Goal: Task Accomplishment & Management: Complete application form

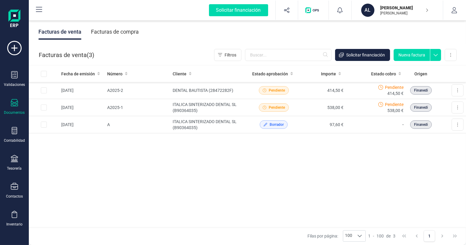
click at [15, 107] on div at bounding box center [14, 103] width 7 height 9
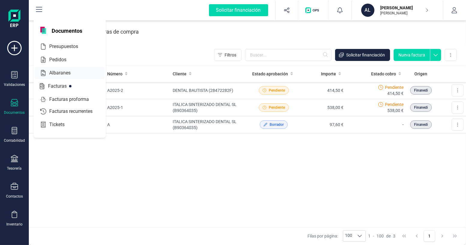
click at [45, 73] on icon at bounding box center [43, 73] width 5 height 6
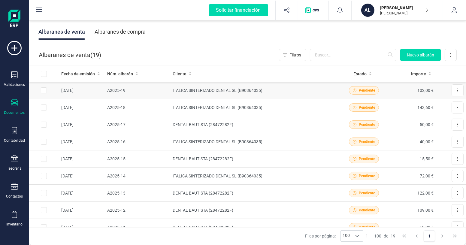
click at [162, 92] on td "A2025-19" at bounding box center [138, 90] width 66 height 17
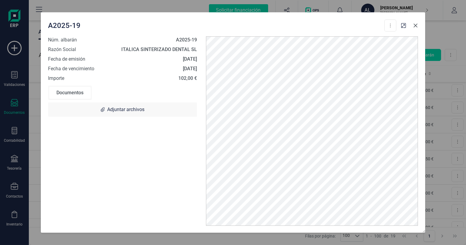
click at [417, 26] on icon "button" at bounding box center [416, 25] width 5 height 5
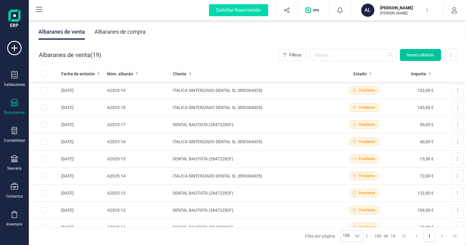
click at [406, 56] on button "Nuevo albarán" at bounding box center [420, 55] width 41 height 12
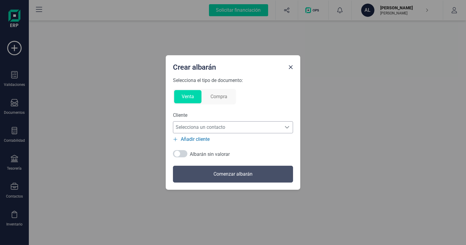
click at [225, 133] on span "Selecciona un contacto" at bounding box center [227, 127] width 108 height 12
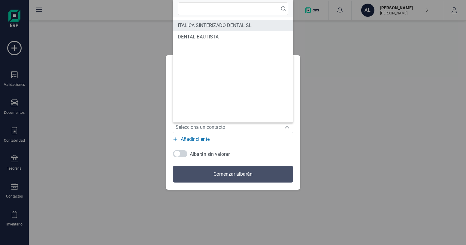
click at [206, 26] on span "ITALICA SINTERIZADO DENTAL SL" at bounding box center [215, 25] width 74 height 7
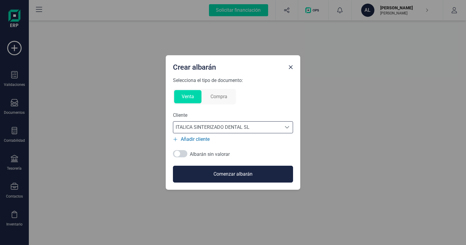
click at [228, 174] on button "Comenzar albarán" at bounding box center [233, 174] width 120 height 17
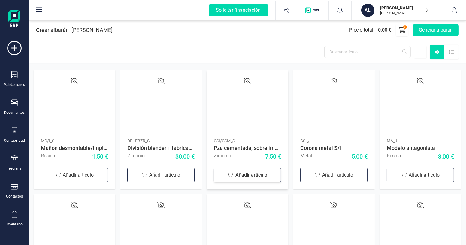
click at [252, 177] on div "Añadir artículo" at bounding box center [247, 175] width 67 height 14
drag, startPoint x: 251, startPoint y: 173, endPoint x: 240, endPoint y: 173, distance: 11.1
click at [240, 173] on input "1" at bounding box center [248, 174] width 34 height 13
click at [240, 173] on div "Añadir artículo" at bounding box center [247, 175] width 67 height 14
drag, startPoint x: 251, startPoint y: 176, endPoint x: 234, endPoint y: 176, distance: 17.4
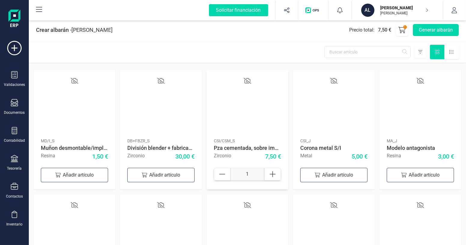
click at [234, 177] on input "1" at bounding box center [248, 174] width 34 height 13
type input "42"
click at [426, 27] on button "Generar albarán" at bounding box center [436, 30] width 46 height 12
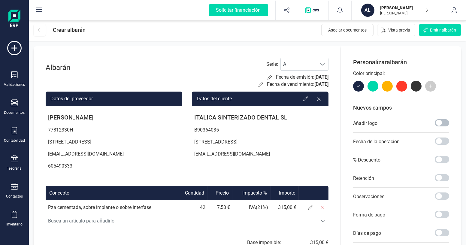
click at [447, 122] on span at bounding box center [442, 122] width 14 height 7
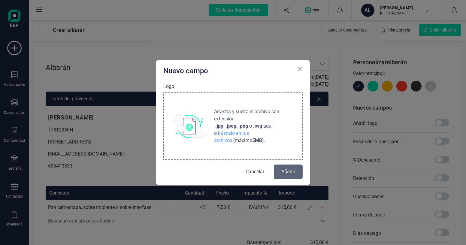
click at [190, 121] on img at bounding box center [190, 126] width 34 height 24
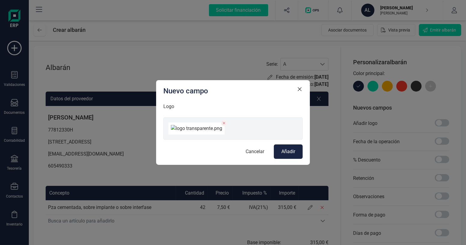
click at [286, 159] on button "Añadir" at bounding box center [288, 152] width 29 height 14
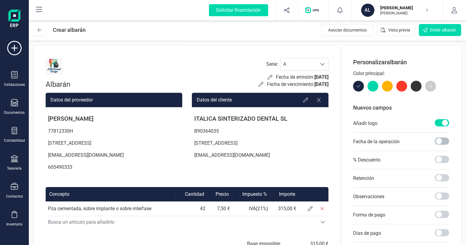
click at [444, 141] on span at bounding box center [442, 141] width 14 height 7
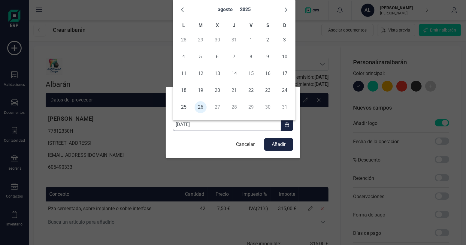
drag, startPoint x: 209, startPoint y: 123, endPoint x: 163, endPoint y: 124, distance: 46.9
click at [163, 124] on div "Nuevo campo Fecha de la operación [DATE] Cancelar Añadir" at bounding box center [233, 122] width 466 height 245
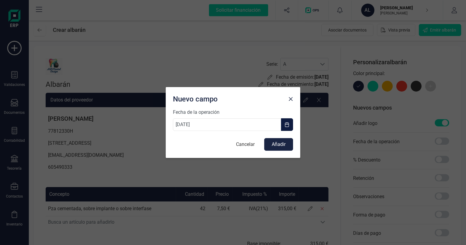
click at [288, 126] on span "button" at bounding box center [287, 124] width 5 height 5
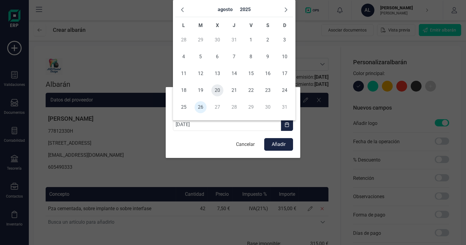
click at [219, 92] on span "20" at bounding box center [218, 90] width 12 height 12
type input "[DATE]"
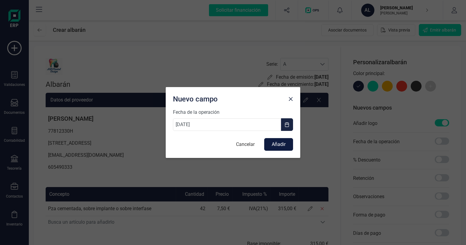
click at [280, 147] on button "Añadir" at bounding box center [278, 144] width 29 height 13
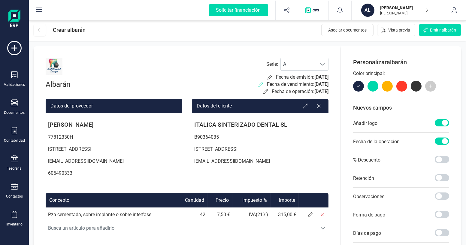
click at [259, 84] on icon at bounding box center [261, 84] width 5 height 5
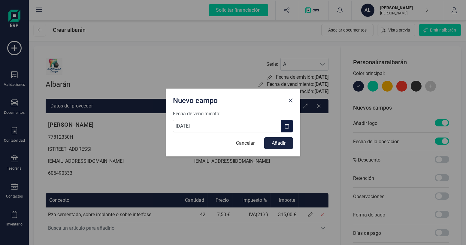
click at [287, 127] on span "button" at bounding box center [287, 126] width 5 height 5
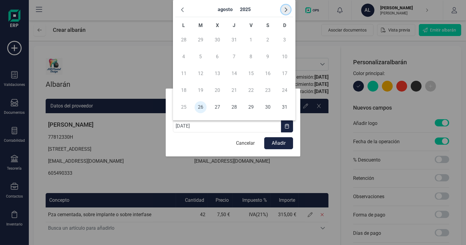
click at [288, 8] on span "button" at bounding box center [286, 9] width 5 height 5
click at [253, 42] on span "5" at bounding box center [251, 40] width 12 height 12
type input "[DATE]"
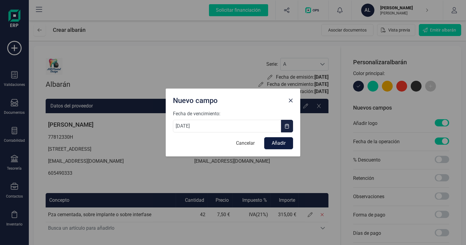
click at [273, 145] on button "Añadir" at bounding box center [278, 143] width 29 height 12
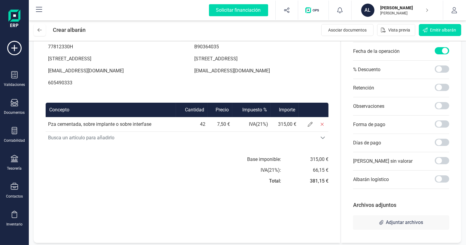
scroll to position [92, 0]
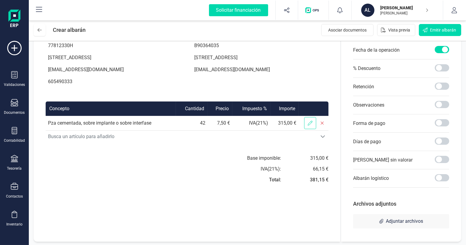
click at [311, 129] on span at bounding box center [310, 123] width 12 height 12
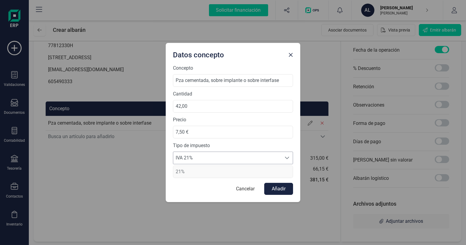
click at [279, 158] on span "IVA 21%" at bounding box center [227, 158] width 108 height 12
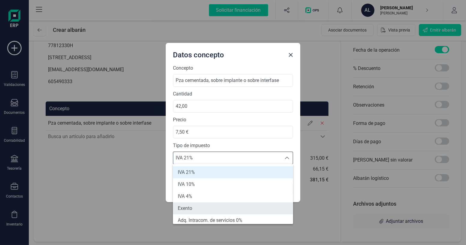
click at [221, 205] on li "Exento" at bounding box center [233, 209] width 120 height 12
type input "0%"
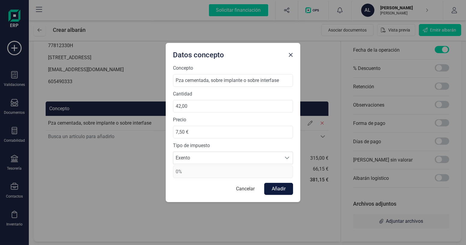
click at [275, 189] on button "Añadir" at bounding box center [278, 189] width 29 height 12
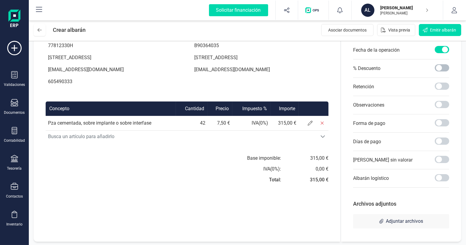
click at [443, 68] on span at bounding box center [442, 67] width 14 height 7
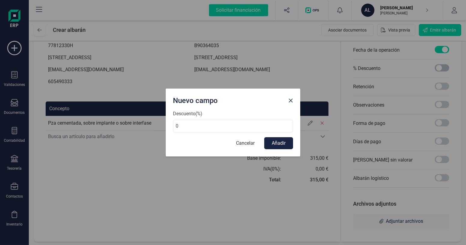
scroll to position [3, 2]
drag, startPoint x: 194, startPoint y: 126, endPoint x: 159, endPoint y: 125, distance: 35.2
click at [159, 125] on div "Nuevo campo Descuento (%) 0 Cancelar Añadir" at bounding box center [233, 122] width 466 height 245
type input "20"
click at [286, 144] on button "Añadir" at bounding box center [278, 143] width 29 height 12
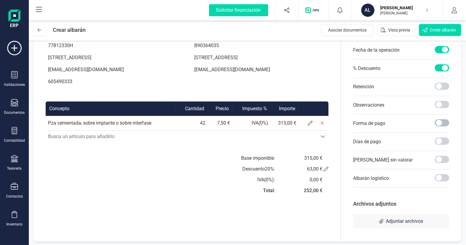
click at [447, 122] on span at bounding box center [442, 122] width 14 height 7
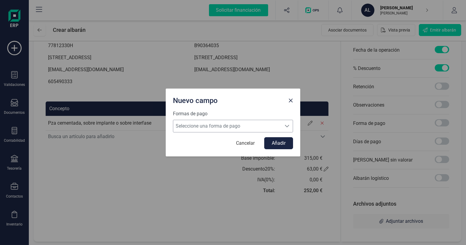
click at [223, 126] on span "Seleccione una forma de pago" at bounding box center [227, 126] width 108 height 12
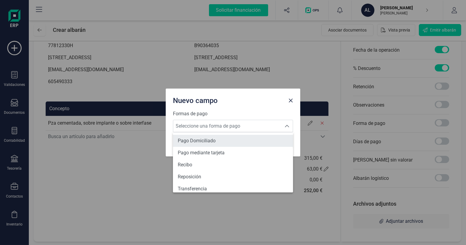
scroll to position [221, 0]
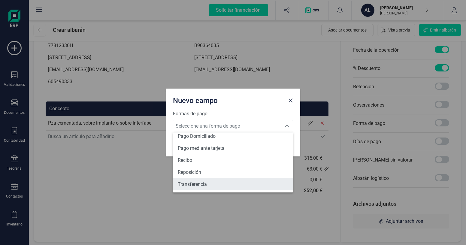
click at [208, 185] on li "Transferencia" at bounding box center [233, 185] width 120 height 12
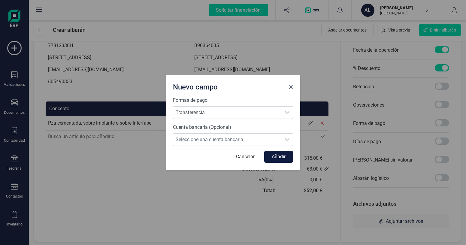
click at [276, 159] on button "Añadir" at bounding box center [278, 157] width 29 height 12
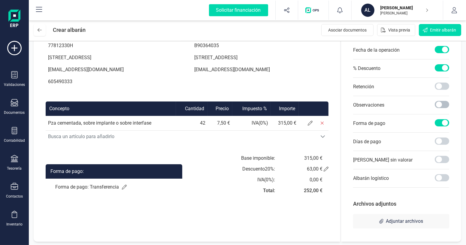
click at [441, 104] on span at bounding box center [442, 104] width 14 height 7
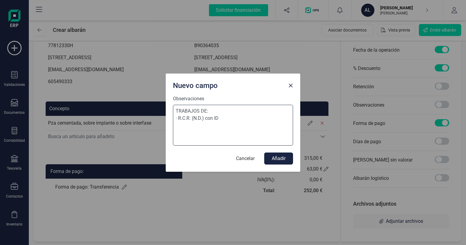
scroll to position [0, 0]
click at [202, 119] on textarea "TRABAJOS DE: · R.C.R. (N.D.) con ID" at bounding box center [233, 125] width 120 height 41
click at [236, 119] on textarea "TRABAJOS DE: · R.C.R. (N.D.D.P.) con ID" at bounding box center [233, 125] width 120 height 41
type textarea "TRABAJOS DE: · R.C.R. (N.D.D.P.) con ID 17031 · J.R. (LATAM) · A.C. (LATAM)"
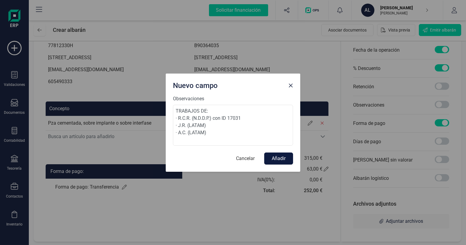
click at [290, 161] on button "Añadir" at bounding box center [278, 159] width 29 height 12
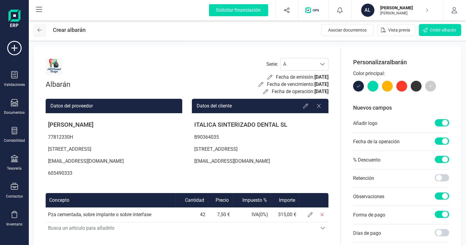
click at [42, 33] on button at bounding box center [40, 30] width 12 height 12
